Goal: Information Seeking & Learning: Learn about a topic

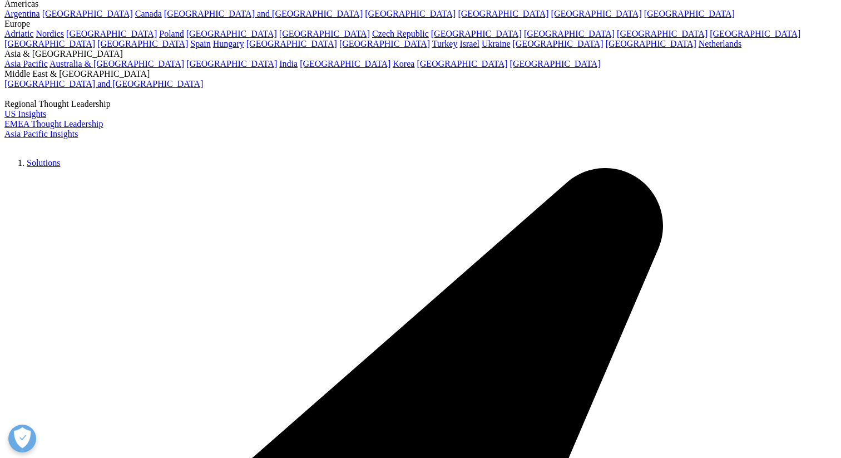
scroll to position [54, 0]
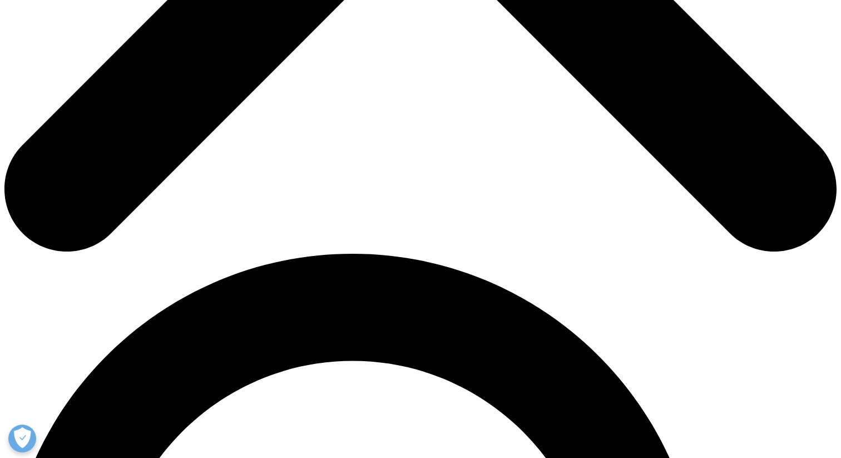
scroll to position [602, 0]
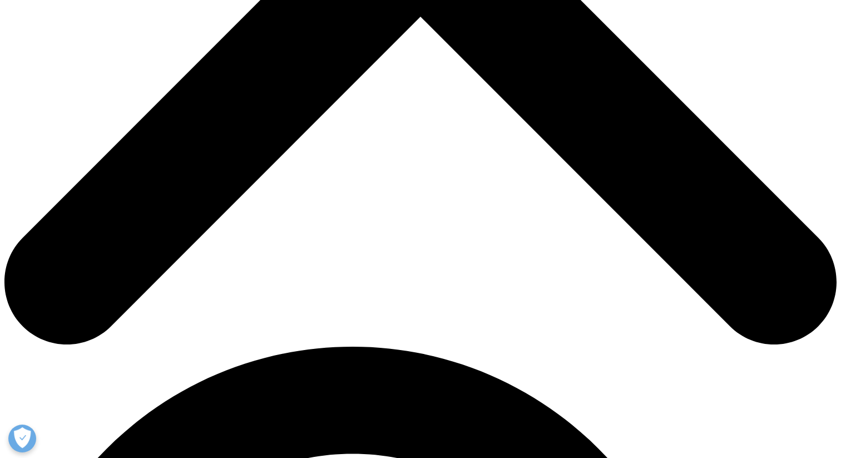
scroll to position [505, 0]
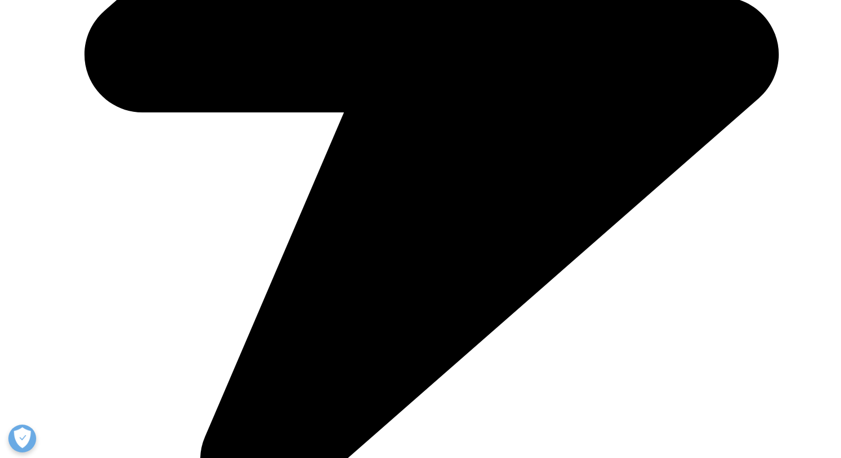
scroll to position [1664, 0]
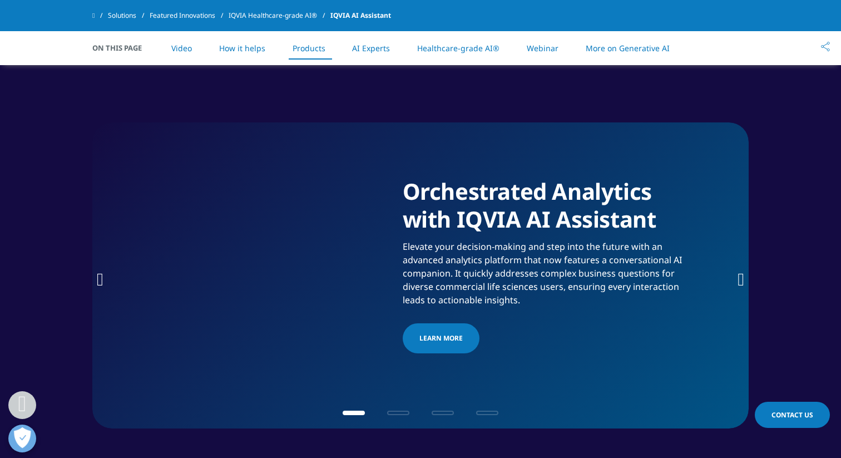
click at [740, 270] on icon "Next slide" at bounding box center [740, 279] width 7 height 18
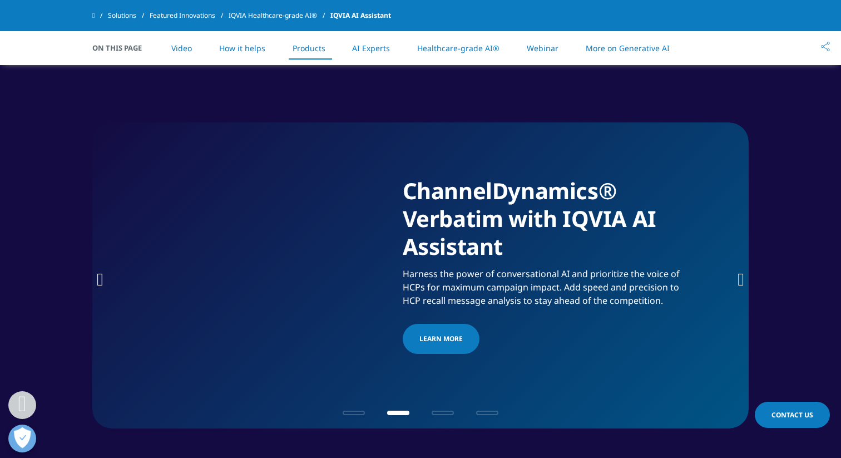
click at [740, 270] on icon "Next slide" at bounding box center [740, 279] width 7 height 18
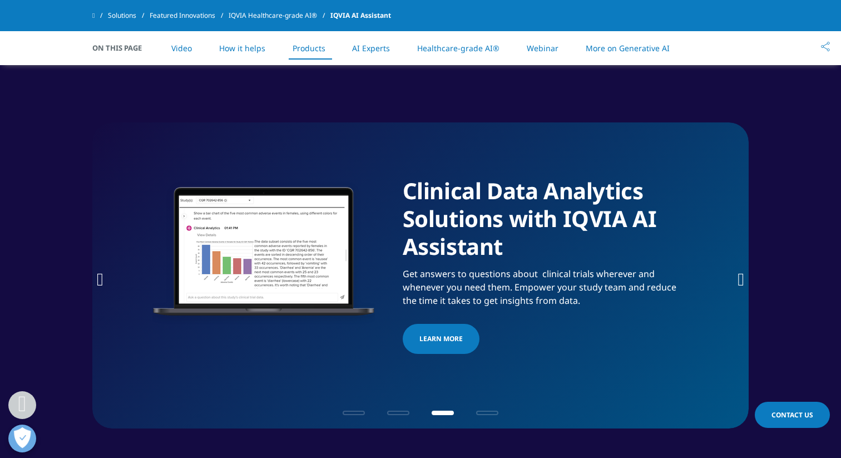
click at [740, 270] on icon "Next slide" at bounding box center [740, 279] width 7 height 18
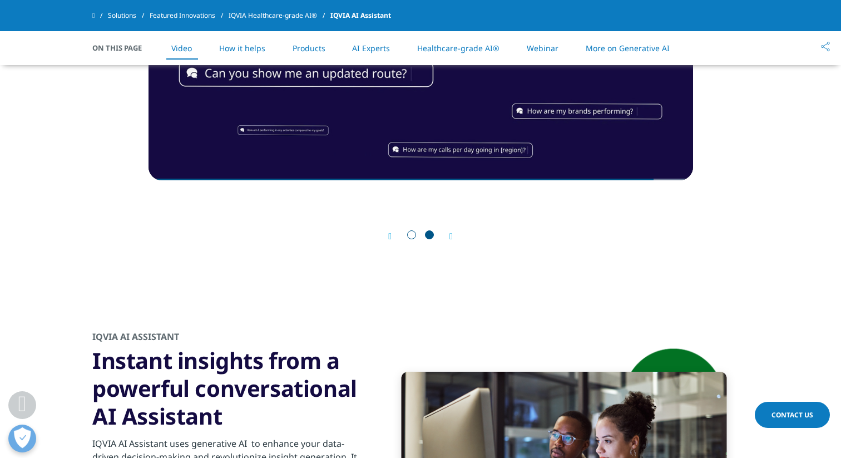
scroll to position [0, 0]
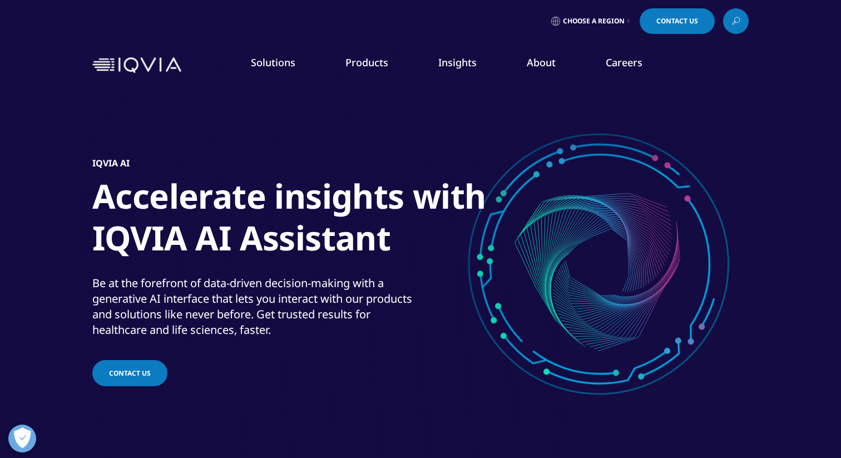
click at [155, 66] on img at bounding box center [136, 65] width 89 height 16
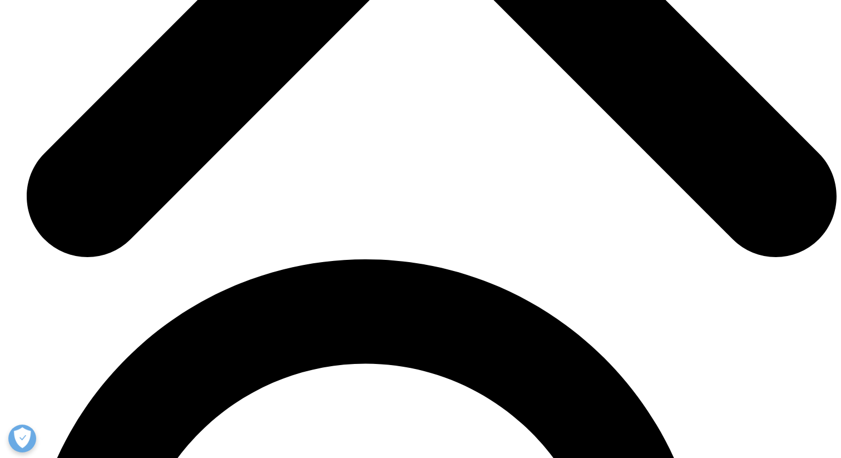
scroll to position [1720, 0]
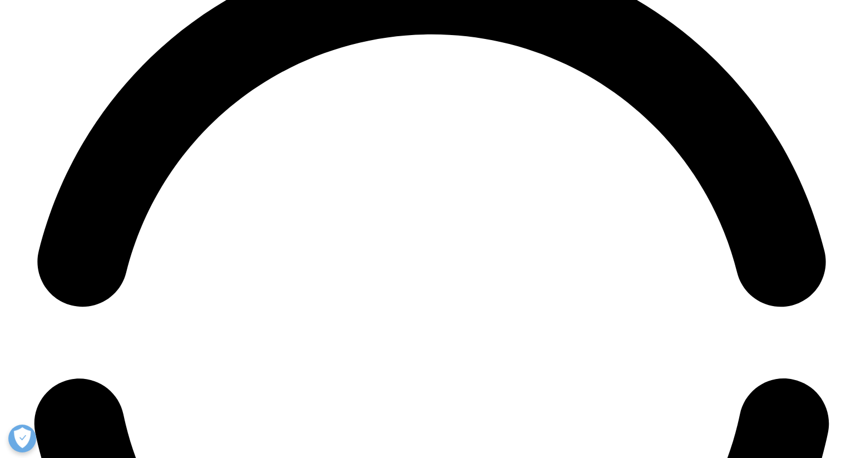
scroll to position [3072, 0]
